Goal: Find specific page/section: Find specific page/section

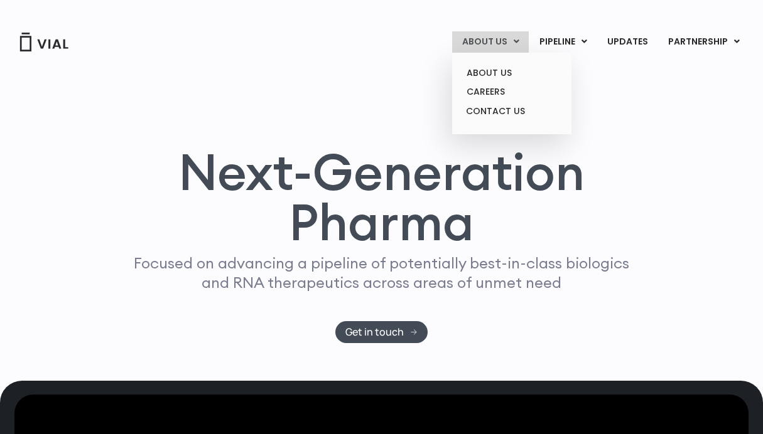
click at [493, 51] on link "ABOUT US" at bounding box center [490, 41] width 77 height 21
click at [505, 110] on link "CONTACT US" at bounding box center [511, 112] width 110 height 20
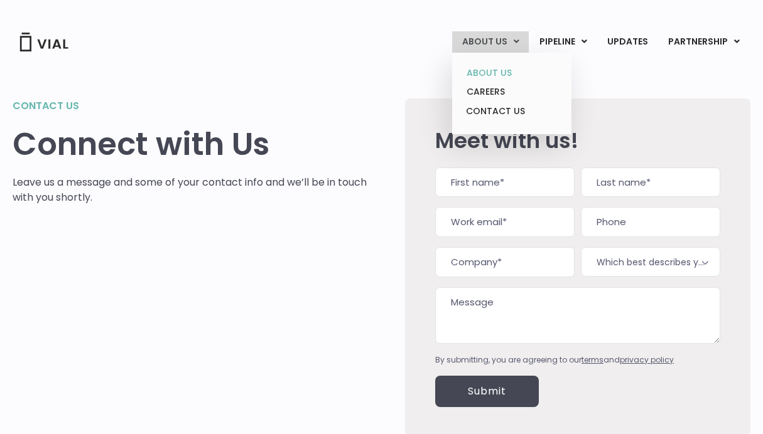
click at [502, 75] on link "ABOUT US" at bounding box center [511, 72] width 110 height 19
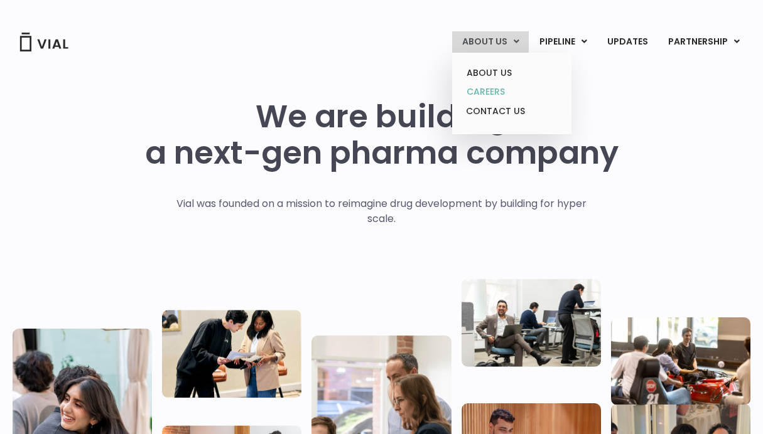
click at [499, 89] on link "CAREERS" at bounding box center [511, 91] width 110 height 19
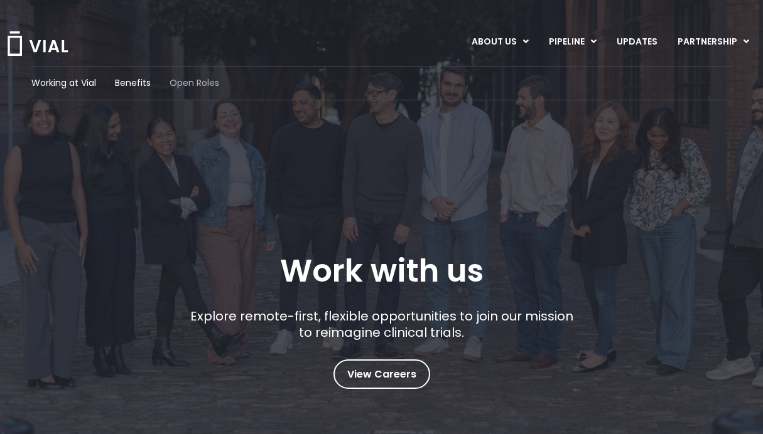
click at [184, 82] on span "Open Roles" at bounding box center [195, 83] width 50 height 13
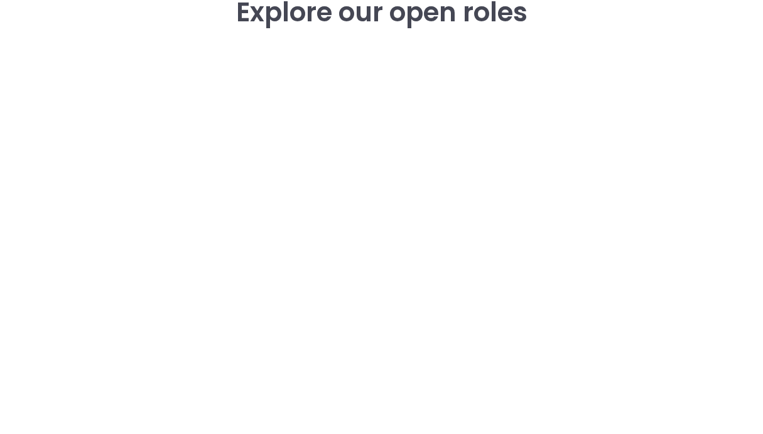
scroll to position [1829, 0]
